Goal: Use online tool/utility: Utilize a website feature to perform a specific function

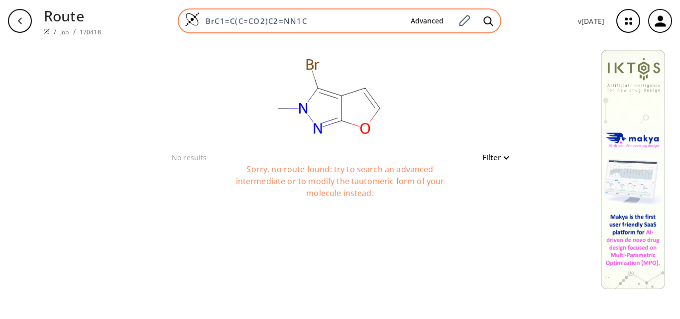
click at [310, 21] on input "BrC1=C(C=CO2)C2=NN1C" at bounding box center [301, 21] width 203 height 10
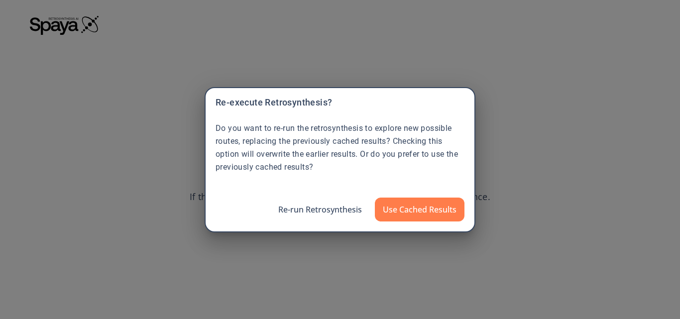
click at [168, 39] on div "Re-execute Retrosynthesis? Do you want to re-run the retrosynthesis to explore …" at bounding box center [340, 159] width 680 height 319
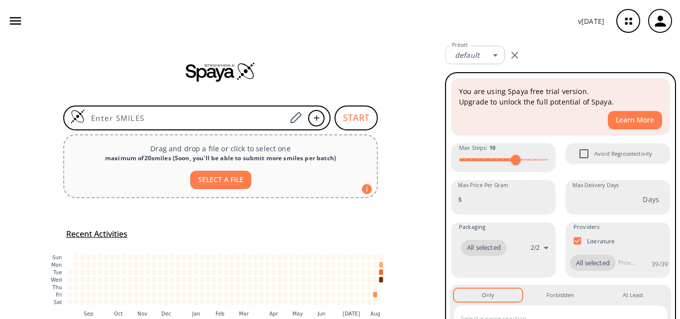
click at [221, 123] on input at bounding box center [185, 118] width 201 height 10
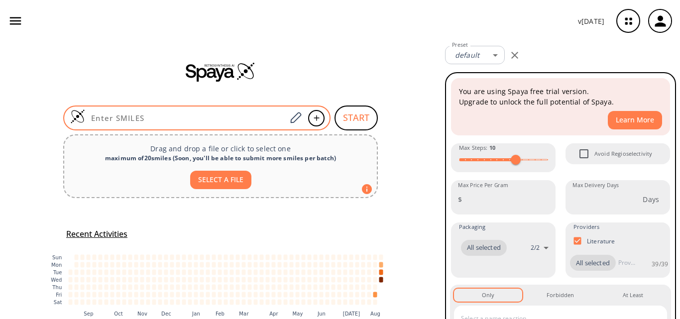
paste input "CN1C=C2C(C=CO2)=C1"
type input "CN1C=C2C(C=CO2)=C1"
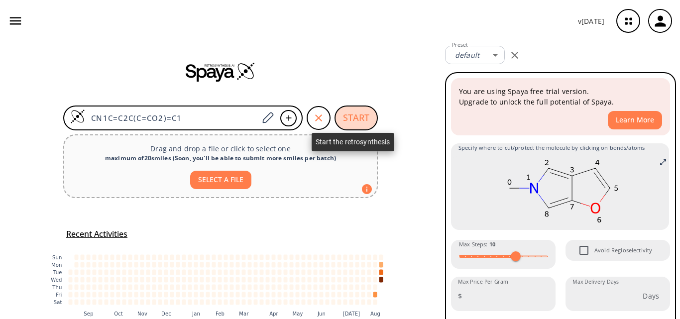
click at [360, 120] on button "START" at bounding box center [356, 118] width 43 height 25
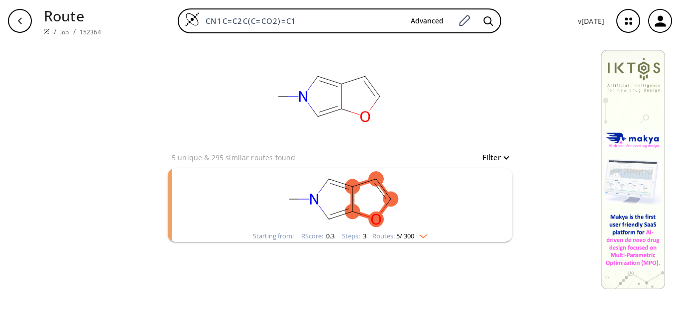
click at [436, 197] on rect "clusters" at bounding box center [340, 199] width 259 height 62
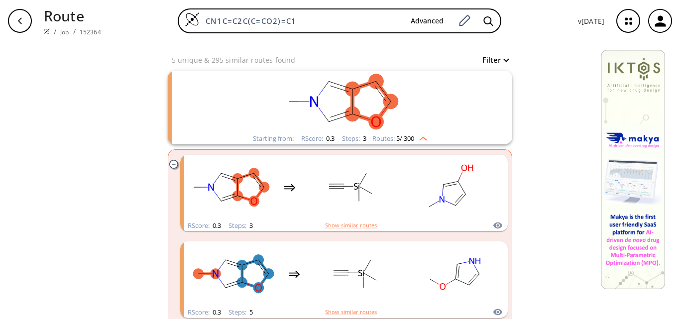
scroll to position [100, 0]
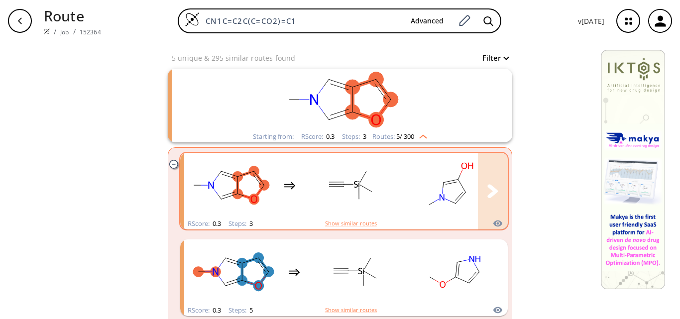
click at [405, 184] on rect "clusters" at bounding box center [450, 185] width 90 height 62
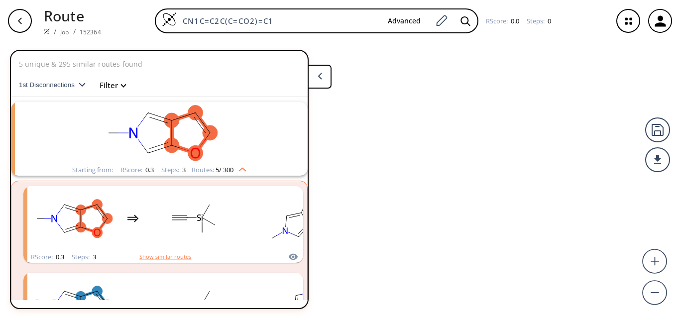
scroll to position [23, 0]
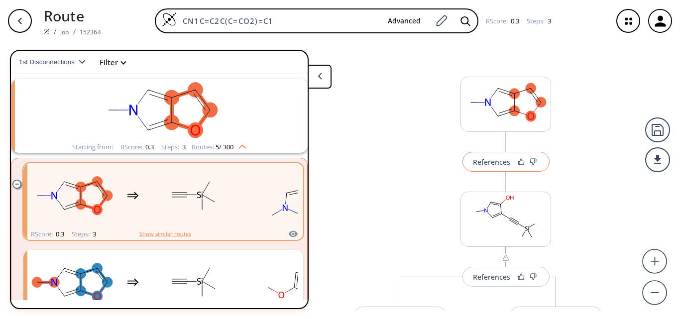
click at [486, 159] on div "References" at bounding box center [491, 162] width 37 height 6
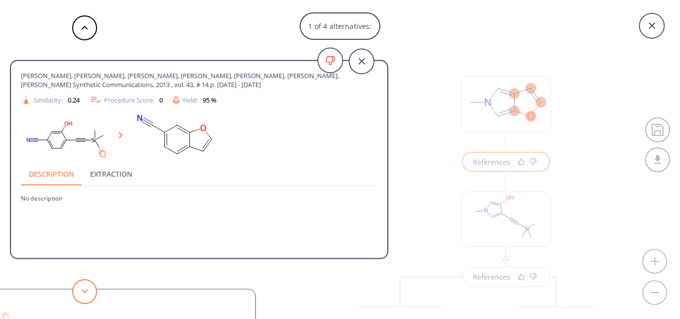
click at [85, 289] on button at bounding box center [84, 291] width 25 height 25
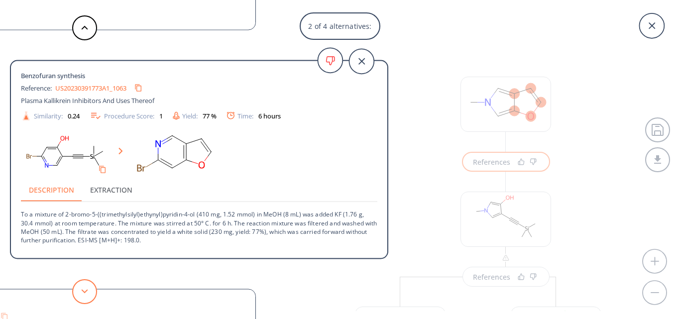
click at [85, 289] on button at bounding box center [84, 291] width 25 height 25
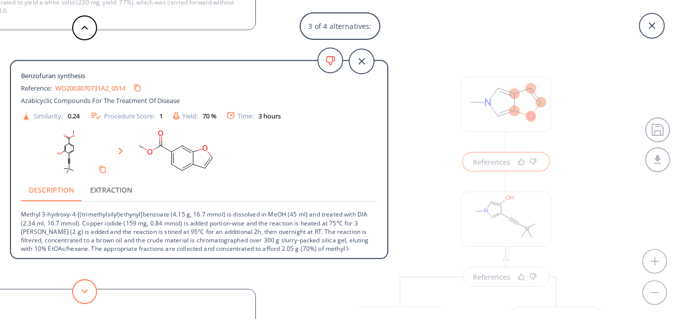
click at [85, 289] on button at bounding box center [84, 291] width 25 height 25
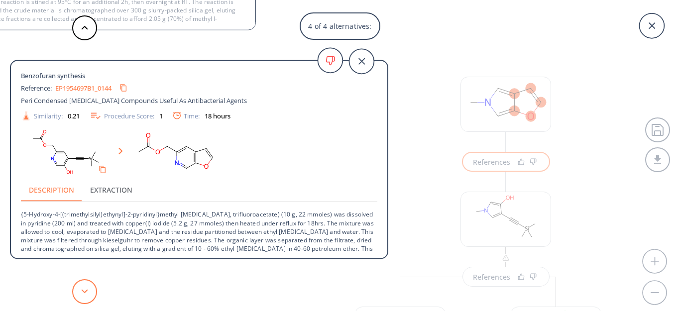
click at [85, 289] on button at bounding box center [84, 291] width 25 height 25
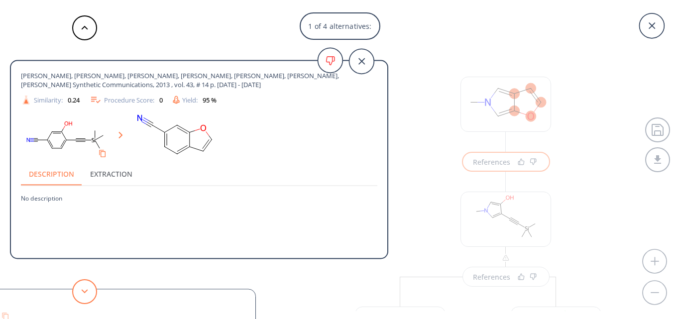
click at [82, 291] on icon at bounding box center [84, 291] width 7 height 4
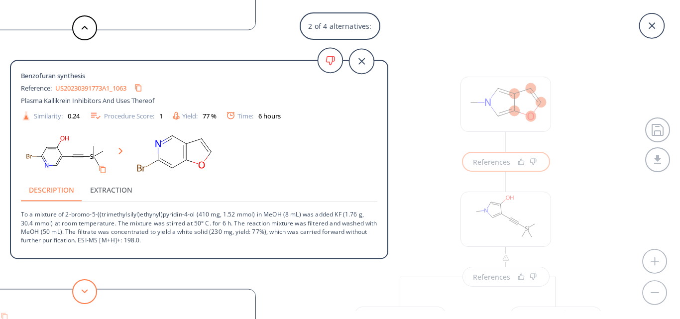
click at [82, 291] on icon at bounding box center [84, 291] width 7 height 4
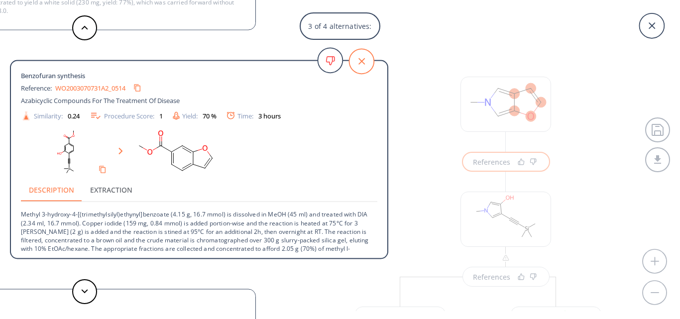
click at [363, 61] on icon at bounding box center [361, 61] width 25 height 25
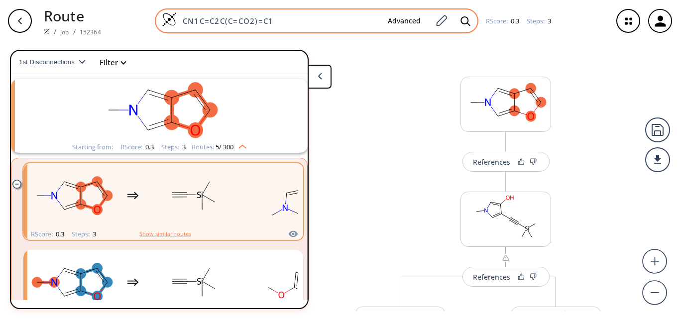
drag, startPoint x: 301, startPoint y: 21, endPoint x: 180, endPoint y: 24, distance: 121.0
click at [180, 24] on input "CN1C=C2C(C=CO2)=C1" at bounding box center [278, 21] width 203 height 10
paste input "2=C(OC=C2Br)C(Br)=C1Br"
type input "CN1C2=C(OC=C2Br)C(Br)=C1Br"
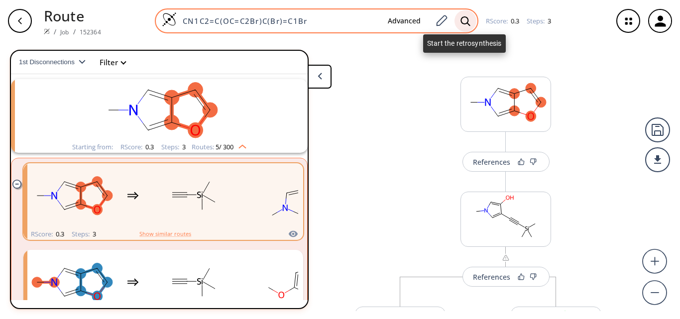
click at [459, 20] on div at bounding box center [466, 21] width 22 height 22
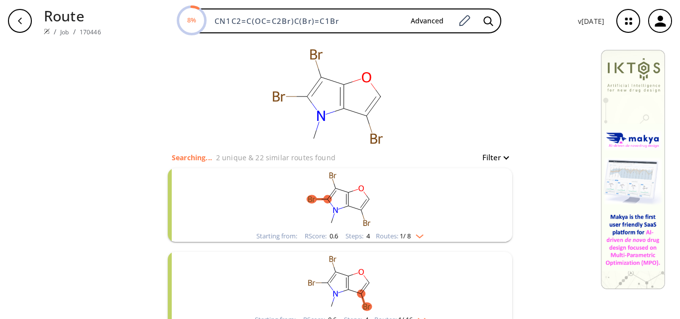
click at [400, 185] on rect "clusters" at bounding box center [340, 199] width 259 height 62
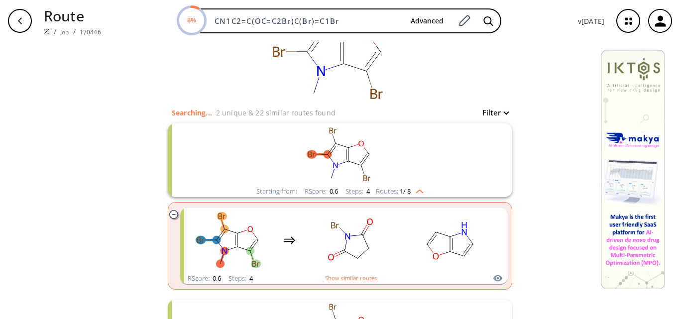
scroll to position [100, 0]
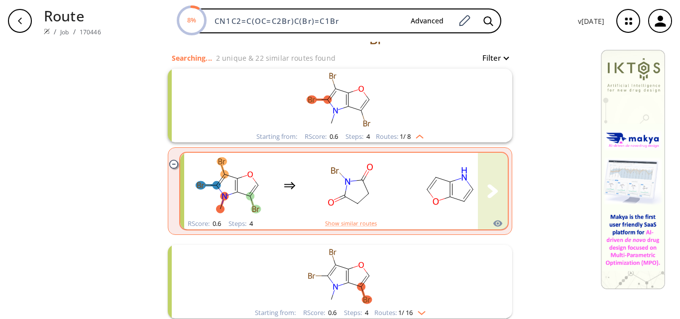
click at [416, 206] on rect "clusters" at bounding box center [450, 185] width 90 height 62
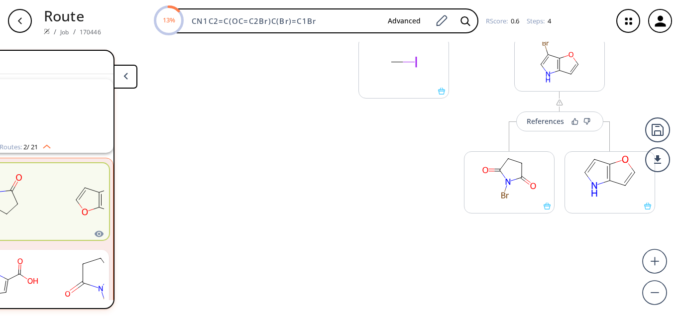
scroll to position [388, 0]
click at [644, 206] on icon at bounding box center [647, 204] width 7 height 7
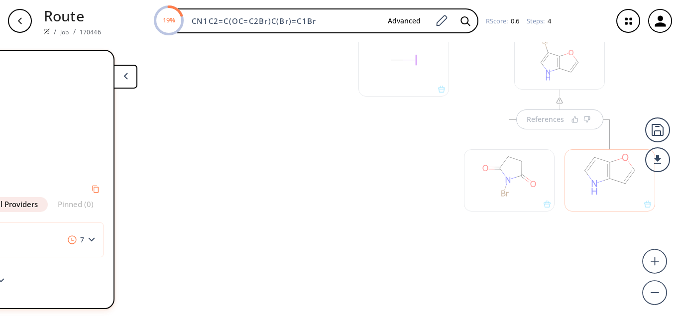
click at [117, 83] on button at bounding box center [126, 77] width 24 height 24
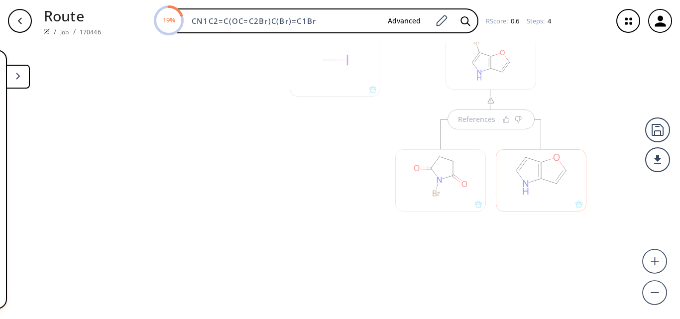
click at [21, 78] on button at bounding box center [18, 77] width 24 height 24
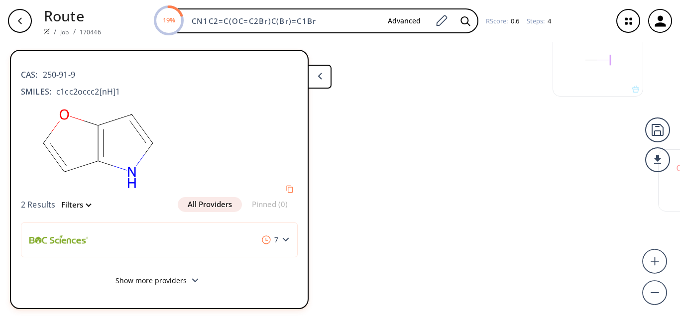
click at [159, 283] on button "Show more providers" at bounding box center [159, 281] width 277 height 23
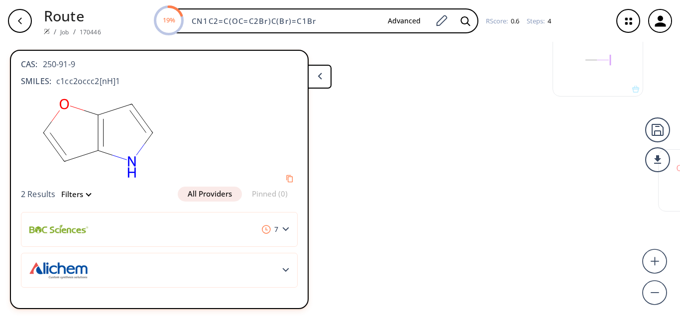
scroll to position [18, 0]
click at [193, 212] on div "7" at bounding box center [159, 229] width 277 height 35
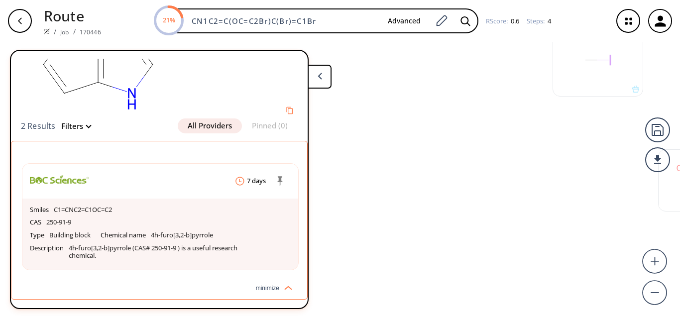
scroll to position [136, 0]
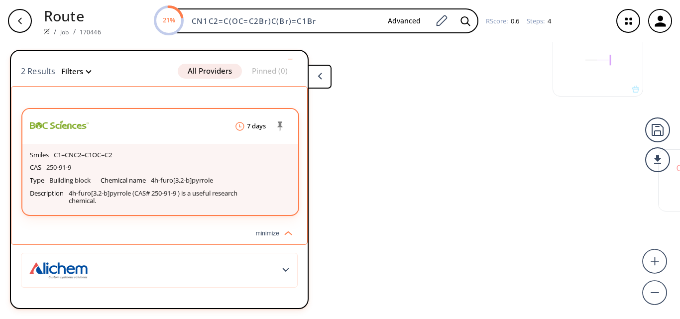
click at [203, 118] on header "7 days" at bounding box center [160, 126] width 276 height 35
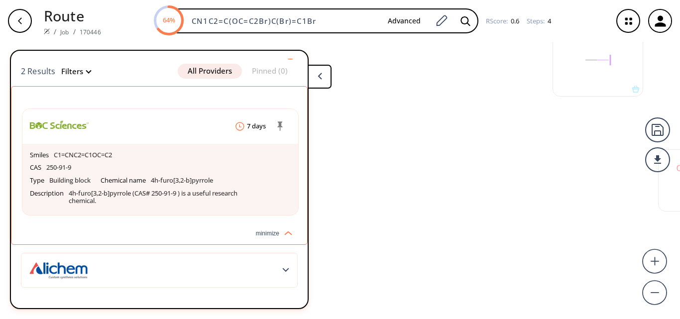
click at [311, 78] on button at bounding box center [320, 77] width 24 height 24
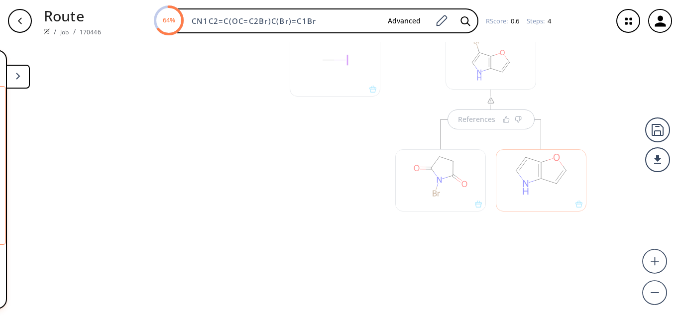
scroll to position [128, 0]
click at [22, 21] on icon "button" at bounding box center [20, 21] width 8 height 8
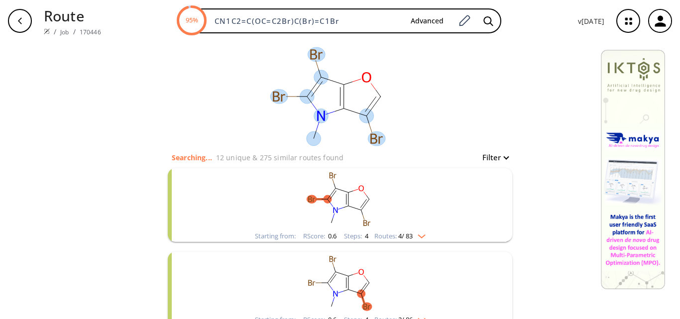
scroll to position [100, 0]
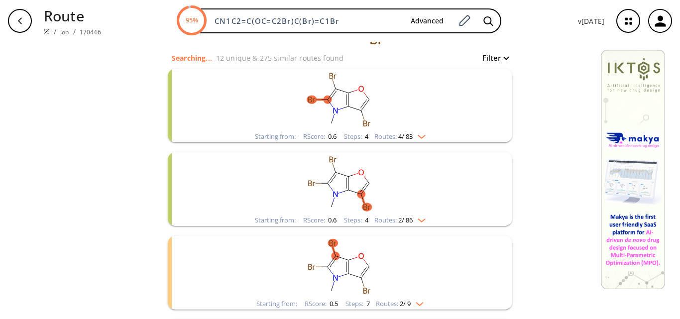
click at [306, 176] on rect "clusters" at bounding box center [340, 183] width 259 height 62
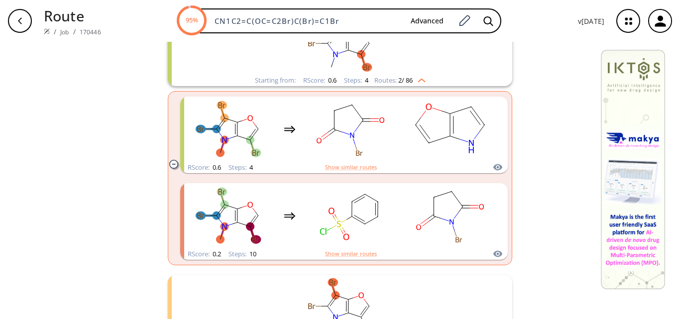
scroll to position [249, 0]
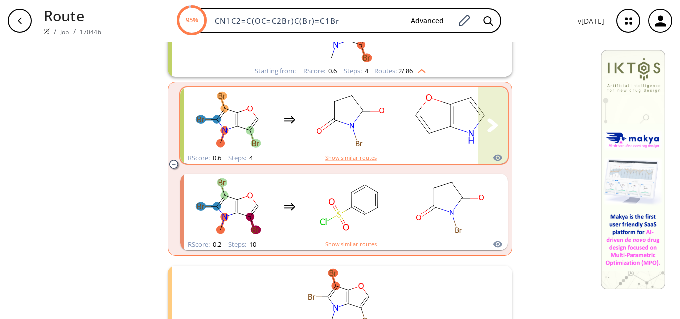
click at [301, 137] on div "clusters" at bounding box center [489, 119] width 610 height 65
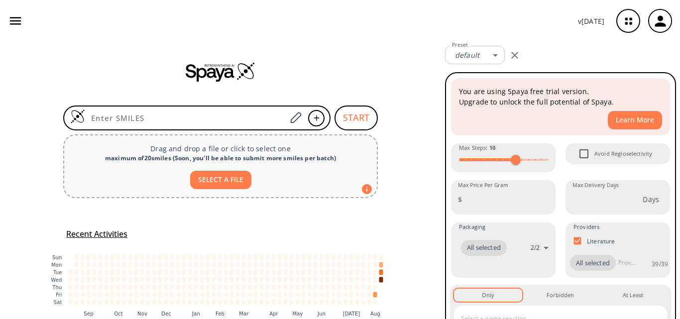
type input "CN1C2=C(NC(Br)=N2)C(Br)=C1Br"
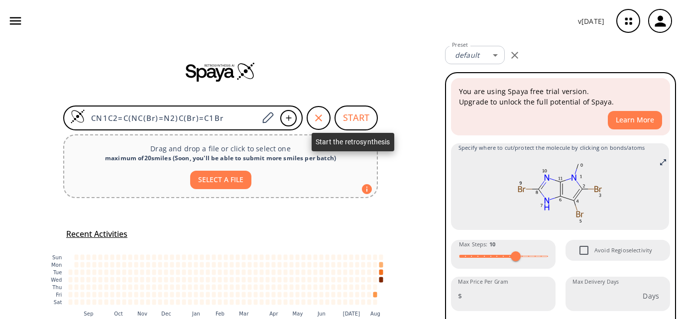
click at [361, 121] on button "START" at bounding box center [356, 118] width 43 height 25
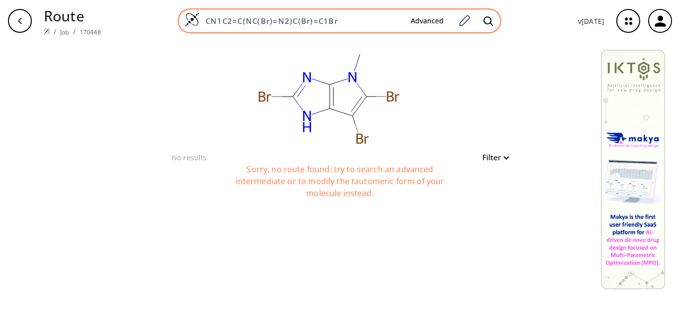
drag, startPoint x: 336, startPoint y: 23, endPoint x: 204, endPoint y: 27, distance: 131.5
click at [204, 27] on div "CN1C2=C(NC(Br)=N2)C(Br)=C1Br Advanced" at bounding box center [340, 20] width 324 height 25
type input "r"
paste input "BrC1=C(C=CN2)C2=NN1C"
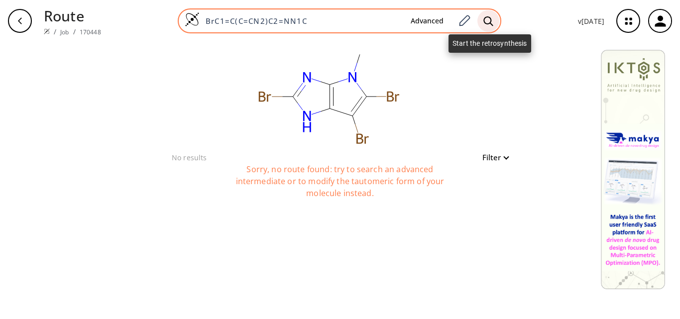
type input "BrC1=C(C=CN2)C2=NN1C"
click at [489, 23] on icon at bounding box center [489, 21] width 10 height 10
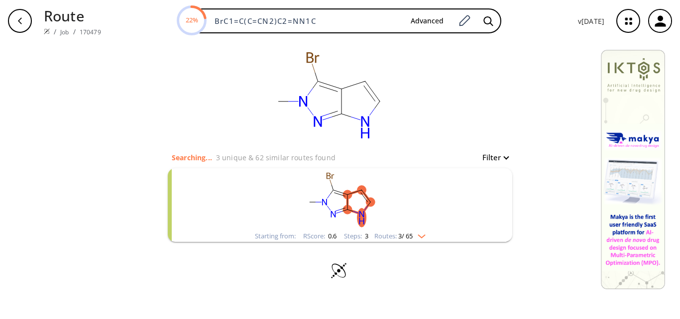
click at [421, 209] on rect "clusters" at bounding box center [340, 199] width 259 height 62
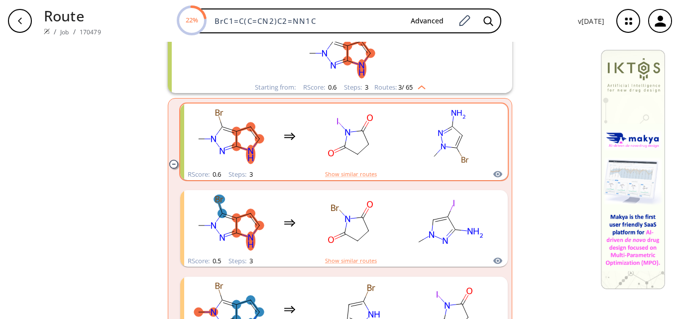
scroll to position [149, 0]
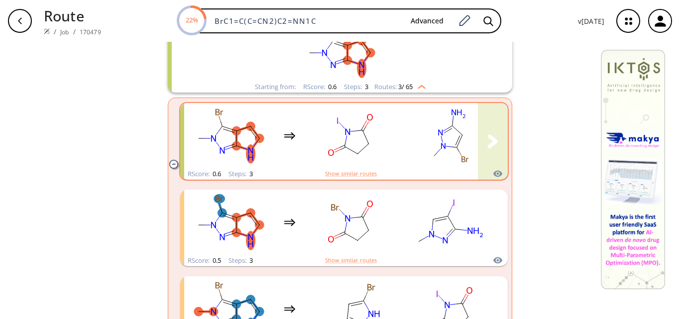
click at [405, 157] on rect "clusters" at bounding box center [450, 136] width 90 height 62
